Goal: Information Seeking & Learning: Learn about a topic

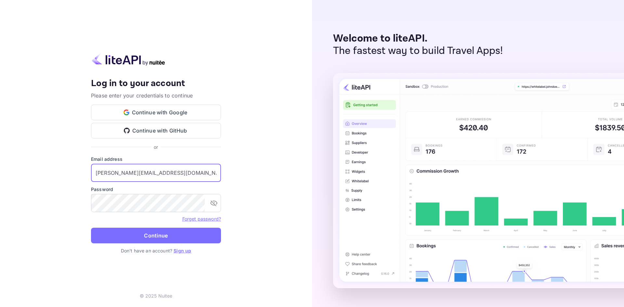
type input "hugo@hostliday.com"
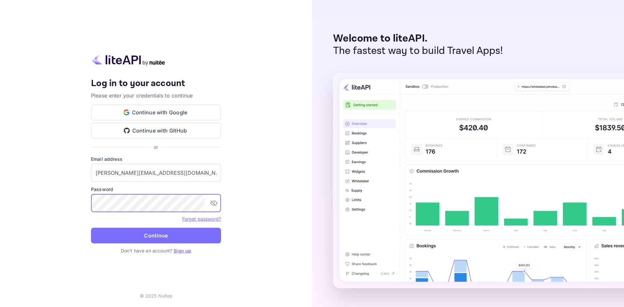
click at [91, 228] on button "Continue" at bounding box center [156, 236] width 130 height 16
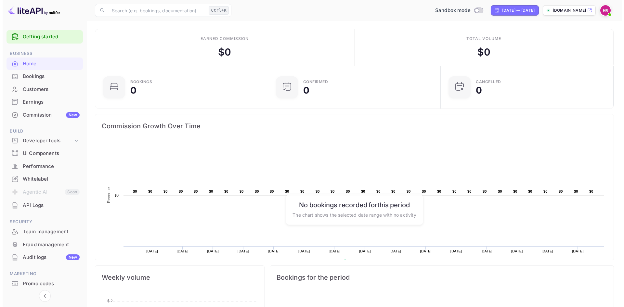
scroll to position [5, 5]
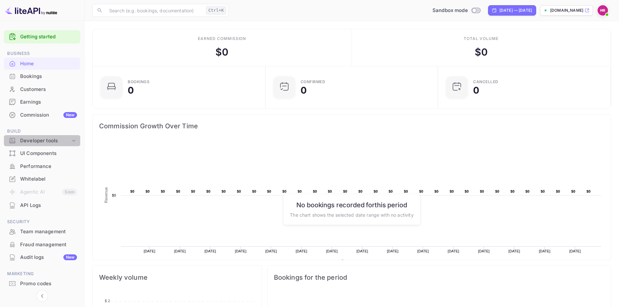
click at [74, 142] on icon at bounding box center [74, 140] width 6 height 6
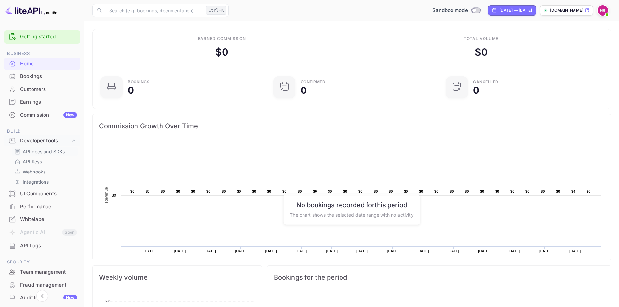
click at [38, 154] on p "API docs and SDKs" at bounding box center [44, 151] width 42 height 7
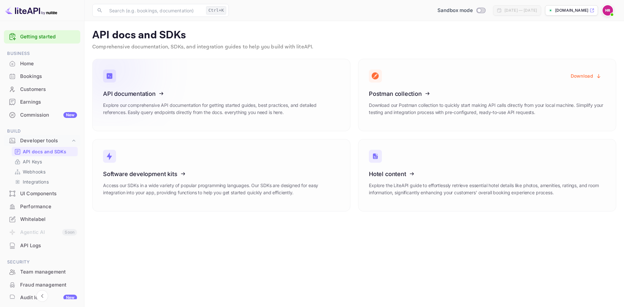
click at [162, 91] on icon at bounding box center [143, 92] width 101 height 67
